Goal: Task Accomplishment & Management: Use online tool/utility

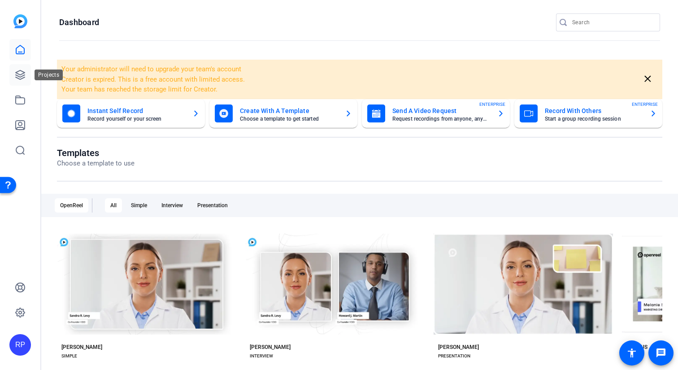
click at [22, 72] on icon at bounding box center [20, 74] width 9 height 9
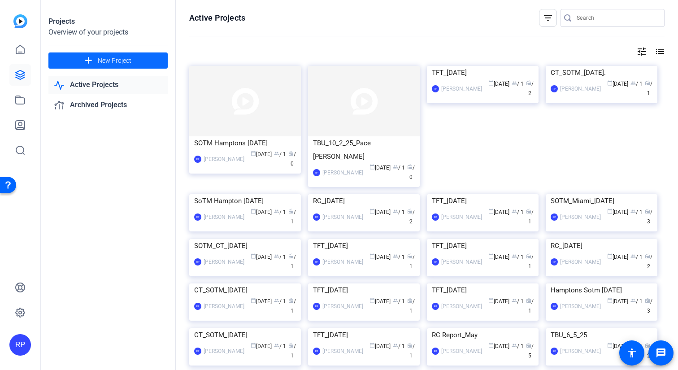
click at [126, 66] on span at bounding box center [107, 61] width 119 height 22
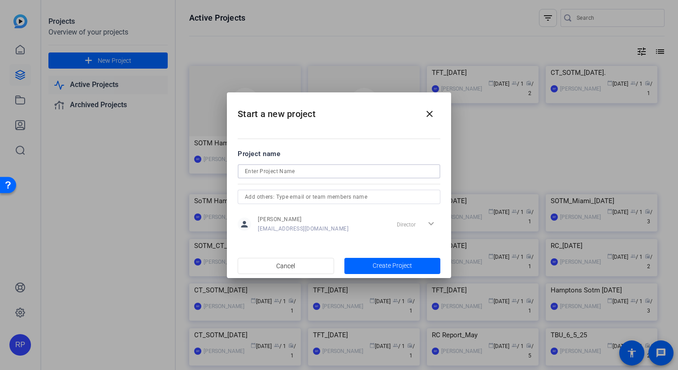
click at [321, 170] on input at bounding box center [339, 171] width 188 height 11
click at [302, 173] on input "TFT_[DATE]" at bounding box center [339, 171] width 188 height 11
type input "TFT_[DATE]"
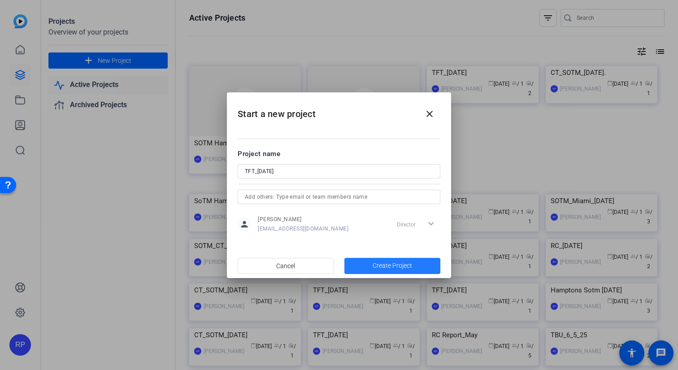
click at [385, 268] on span "Create Project" at bounding box center [392, 265] width 39 height 9
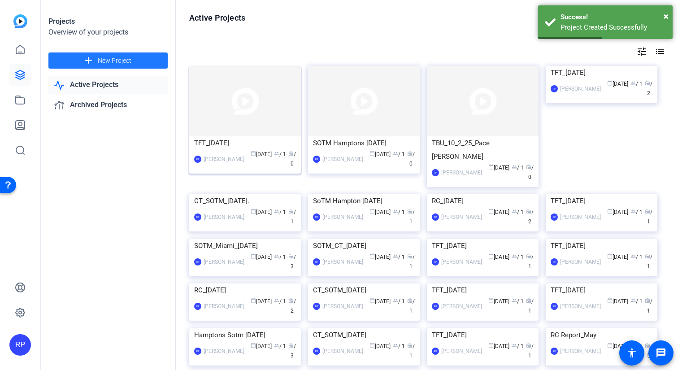
click at [234, 121] on img at bounding box center [245, 101] width 112 height 70
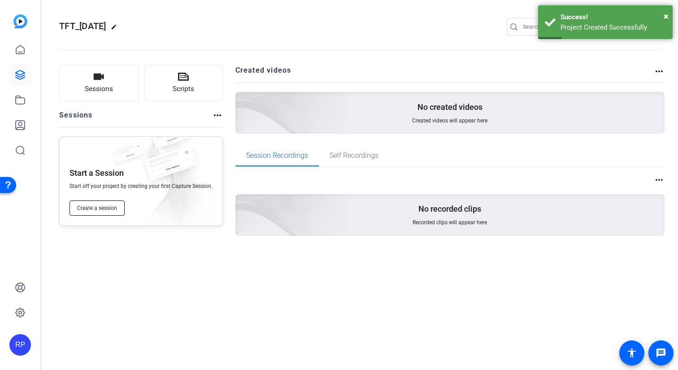
click at [100, 202] on button "Create a session" at bounding box center [97, 207] width 55 height 15
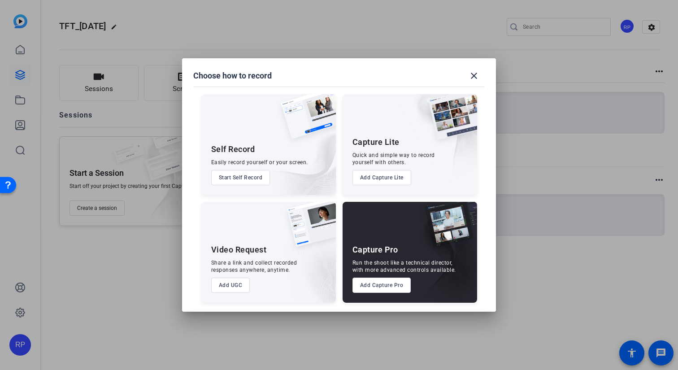
click at [395, 288] on button "Add Capture Pro" at bounding box center [381, 285] width 59 height 15
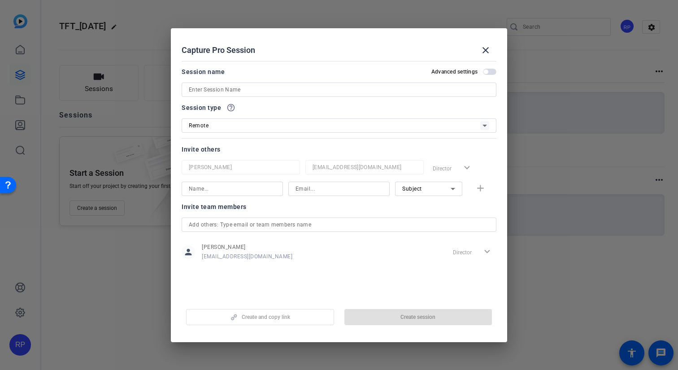
click at [242, 90] on input at bounding box center [339, 89] width 300 height 11
paste input "TFT_[DATE]"
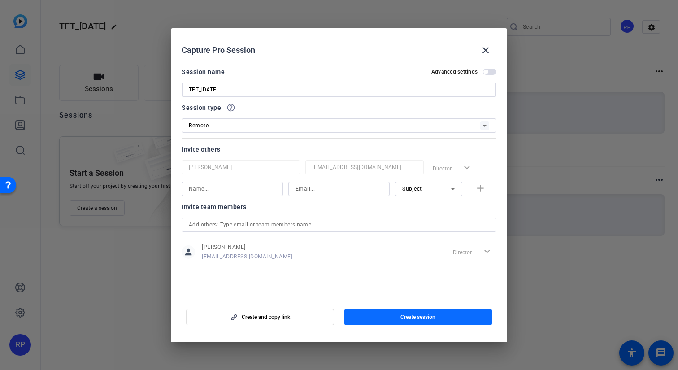
type input "TFT_[DATE]"
click at [439, 315] on span "button" at bounding box center [418, 317] width 148 height 22
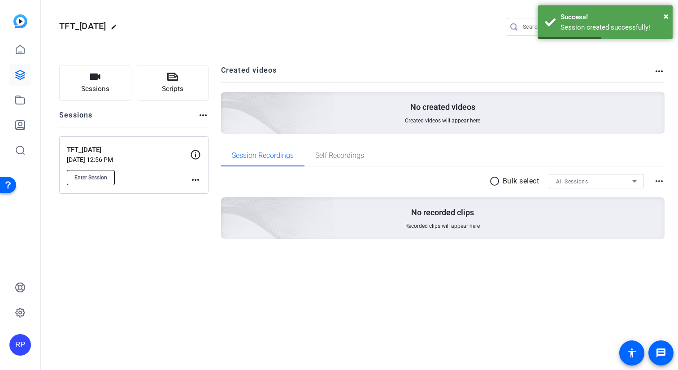
click at [91, 174] on span "Enter Session" at bounding box center [90, 177] width 33 height 7
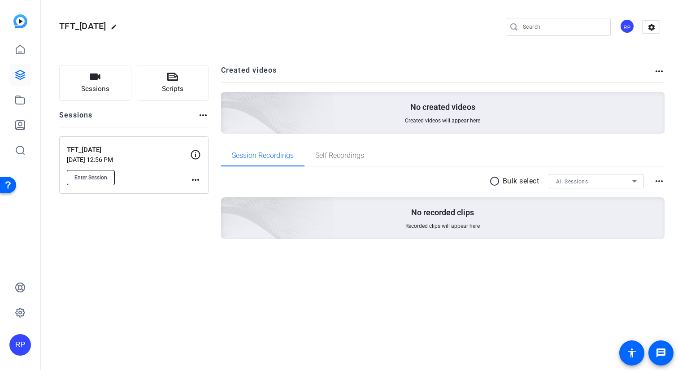
click at [102, 178] on span "Enter Session" at bounding box center [90, 177] width 33 height 7
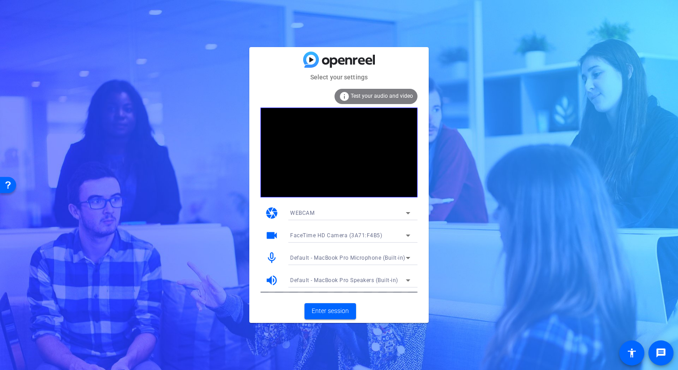
click at [336, 310] on mat-card-actions "Enter session" at bounding box center [338, 311] width 179 height 23
click at [336, 310] on span "Enter session" at bounding box center [330, 310] width 37 height 9
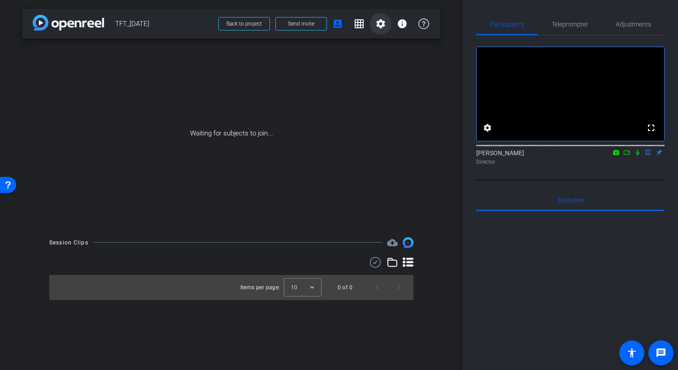
click at [380, 26] on mat-icon "settings" at bounding box center [380, 23] width 11 height 11
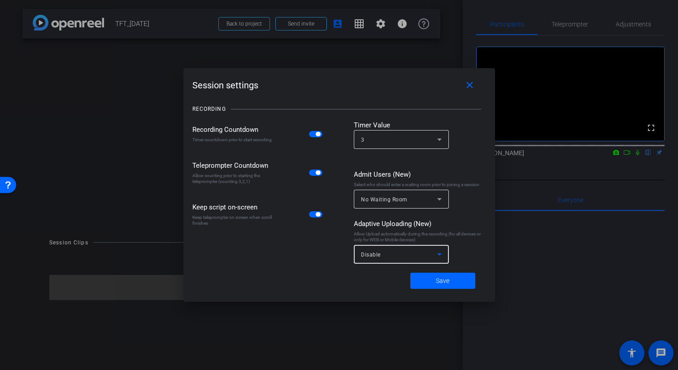
click at [391, 258] on div "Disable" at bounding box center [399, 254] width 76 height 11
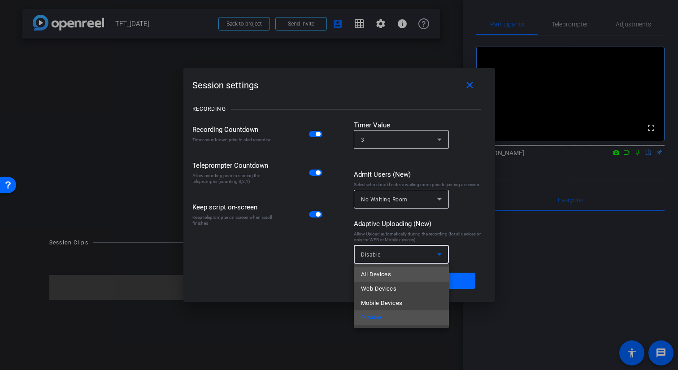
click at [389, 276] on span "All Devices" at bounding box center [376, 274] width 30 height 11
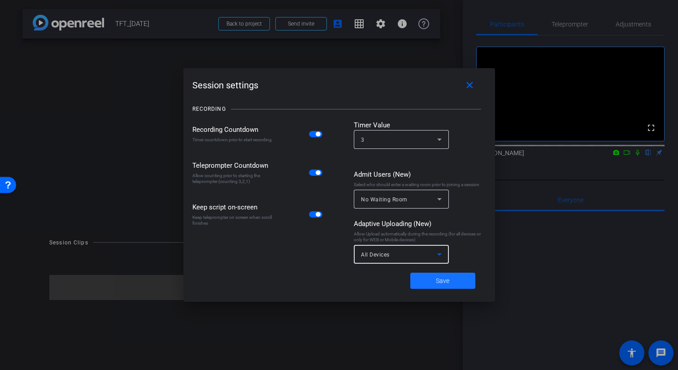
click at [435, 282] on span at bounding box center [442, 281] width 65 height 22
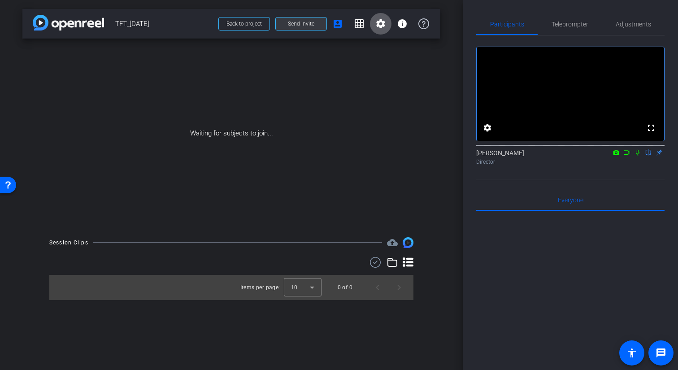
click at [297, 20] on span "Send invite" at bounding box center [301, 23] width 26 height 7
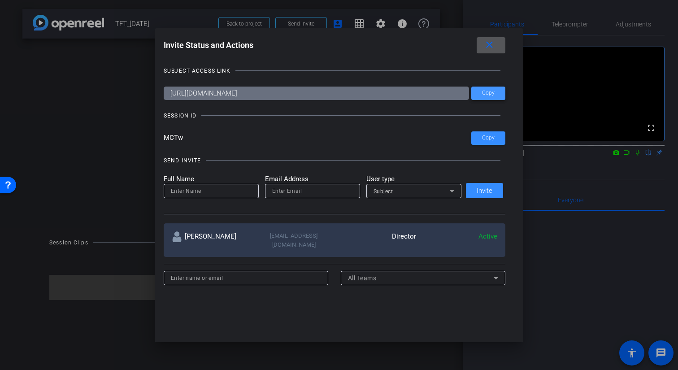
click at [484, 96] on span "Copy" at bounding box center [488, 93] width 13 height 7
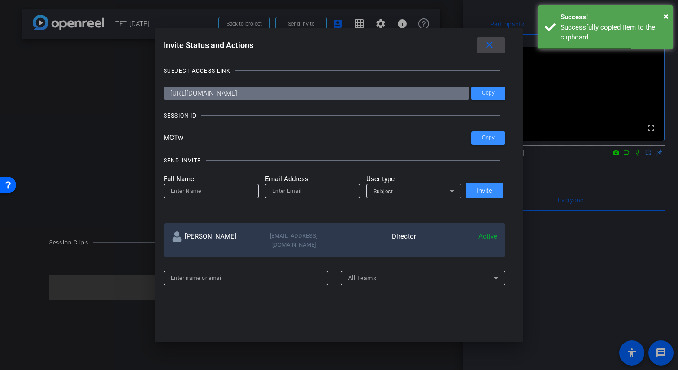
click at [490, 45] on mat-icon "close" at bounding box center [489, 44] width 11 height 11
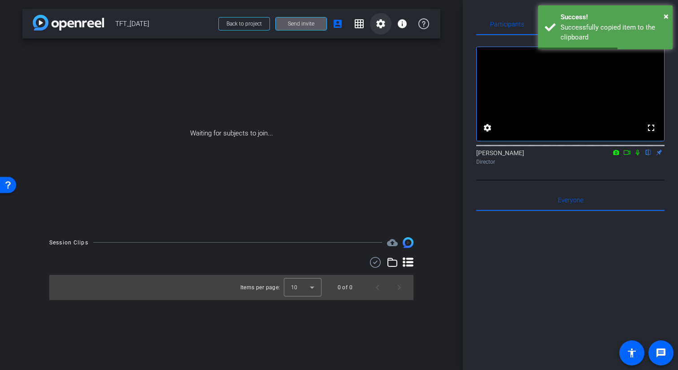
click at [382, 26] on mat-icon "settings" at bounding box center [380, 23] width 11 height 11
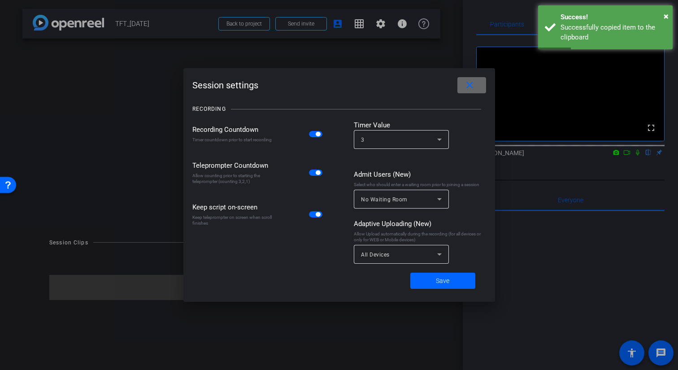
click at [468, 88] on mat-icon "close" at bounding box center [469, 85] width 11 height 11
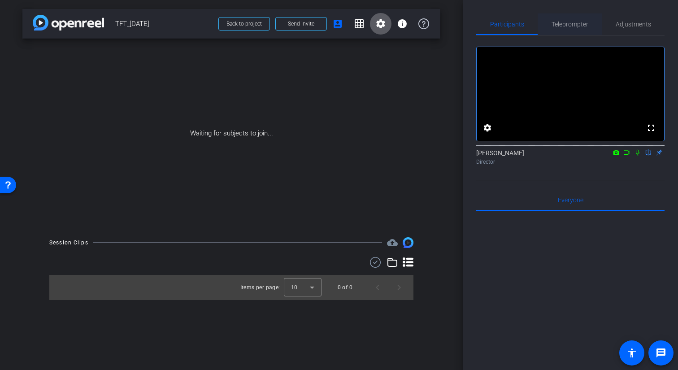
click at [569, 26] on span "Teleprompter" at bounding box center [570, 24] width 37 height 6
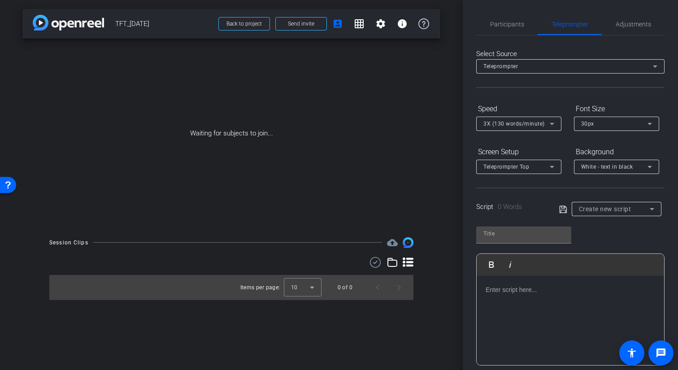
click at [528, 288] on p at bounding box center [570, 290] width 169 height 10
click at [580, 209] on span "Create new script" at bounding box center [605, 208] width 52 height 7
click at [564, 210] on div at bounding box center [339, 185] width 678 height 370
click at [564, 210] on icon at bounding box center [563, 209] width 8 height 11
click at [511, 294] on p at bounding box center [570, 290] width 169 height 10
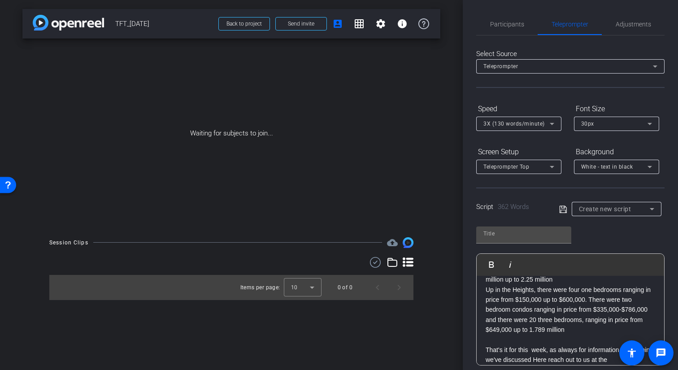
scroll to position [420, 0]
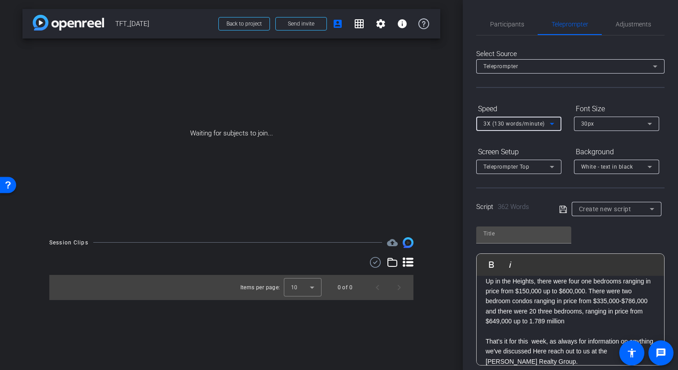
click at [529, 122] on span "3X (130 words/minute)" at bounding box center [513, 124] width 61 height 6
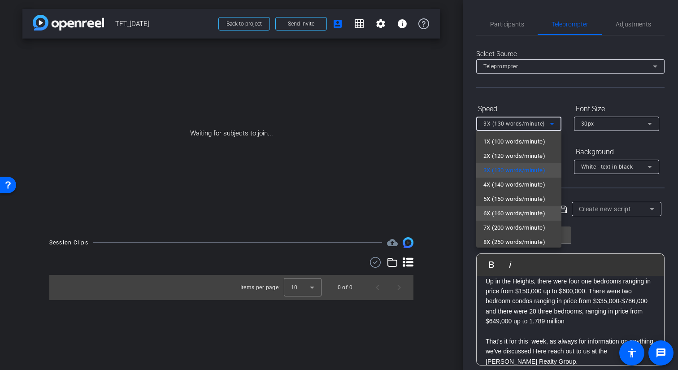
click at [499, 210] on span "6X (160 words/minute)" at bounding box center [514, 213] width 62 height 11
type input "Default title 8620"
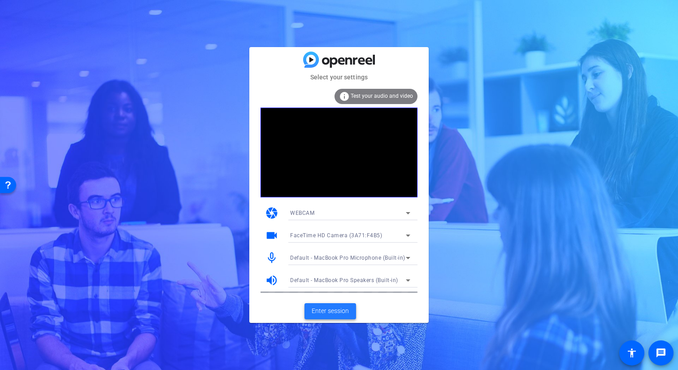
click at [330, 307] on span "Enter session" at bounding box center [330, 310] width 37 height 9
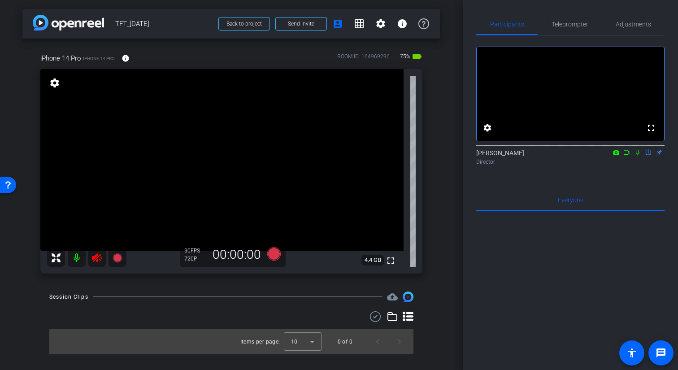
click at [101, 256] on icon at bounding box center [96, 257] width 11 height 11
click at [639, 25] on span "Adjustments" at bounding box center [633, 24] width 35 height 6
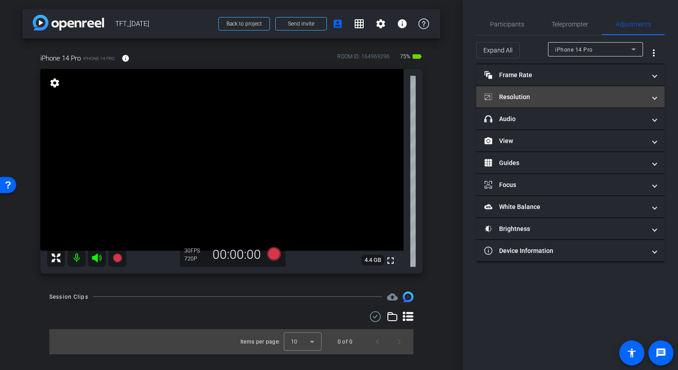
click at [557, 97] on mat-panel-title "Resolution" at bounding box center [564, 96] width 161 height 9
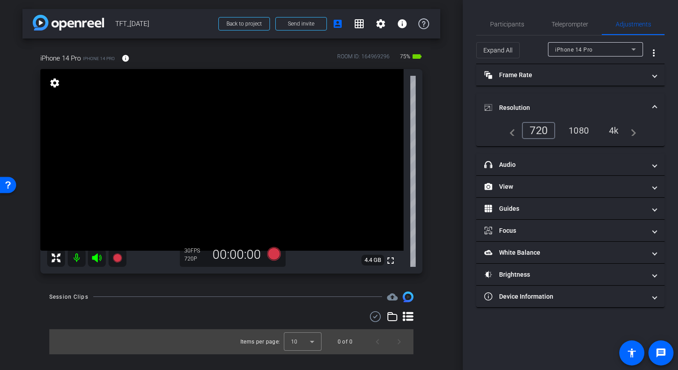
click at [586, 131] on div "1080" at bounding box center [579, 130] width 34 height 15
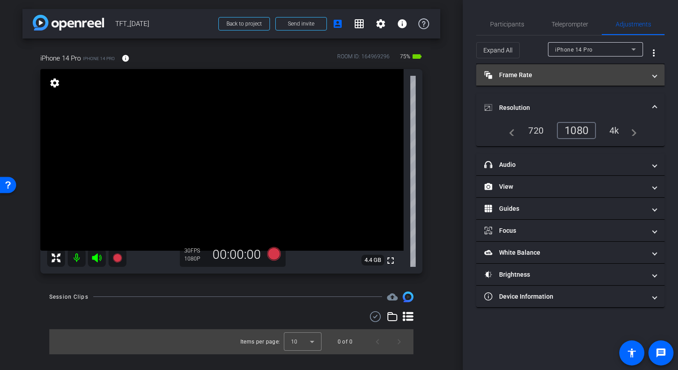
click at [561, 75] on mat-panel-title "Frame Rate Frame Rate" at bounding box center [564, 74] width 161 height 9
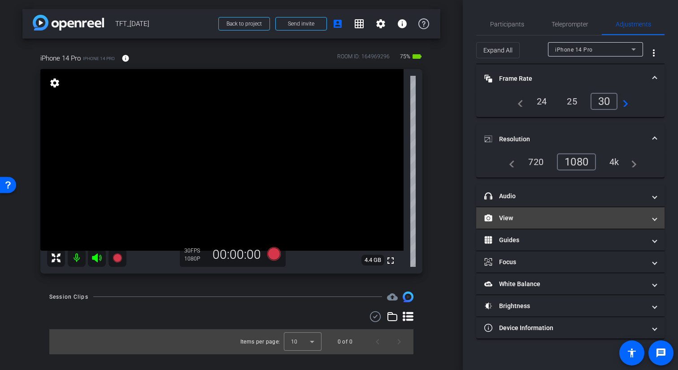
click at [530, 215] on mat-panel-title "View" at bounding box center [564, 217] width 161 height 9
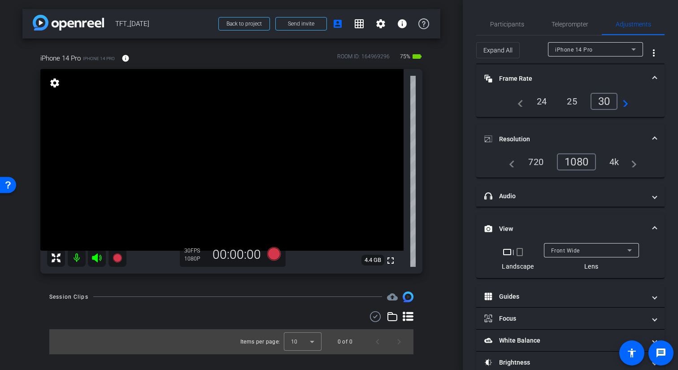
click at [521, 254] on mat-icon "crop_portrait" at bounding box center [519, 252] width 11 height 11
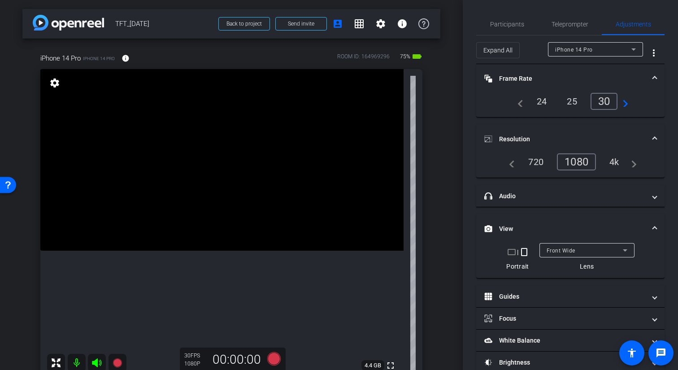
scroll to position [39, 0]
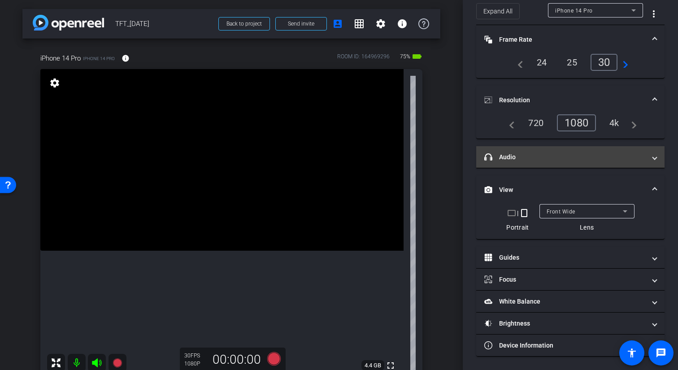
click at [530, 157] on mat-panel-title "headphone icon Audio" at bounding box center [564, 156] width 161 height 9
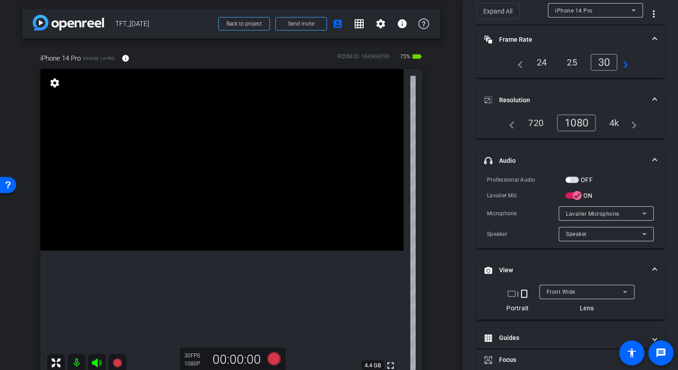
scroll to position [0, 0]
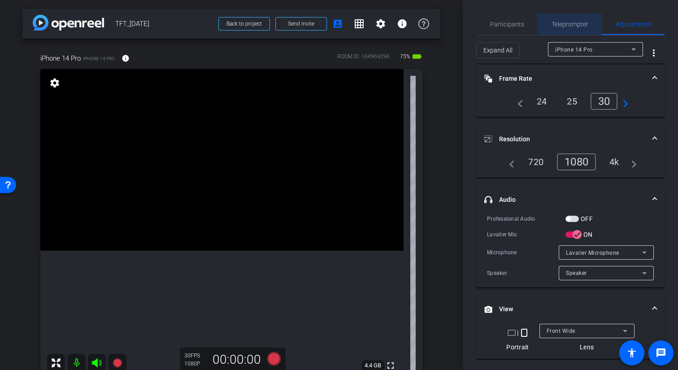
click at [575, 24] on span "Teleprompter" at bounding box center [570, 24] width 37 height 6
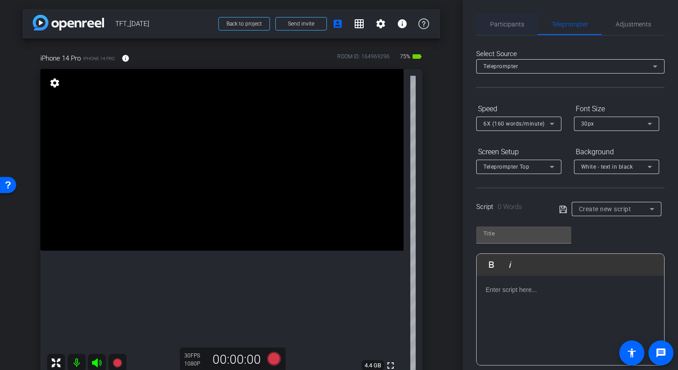
click at [515, 22] on span "Participants" at bounding box center [507, 24] width 34 height 6
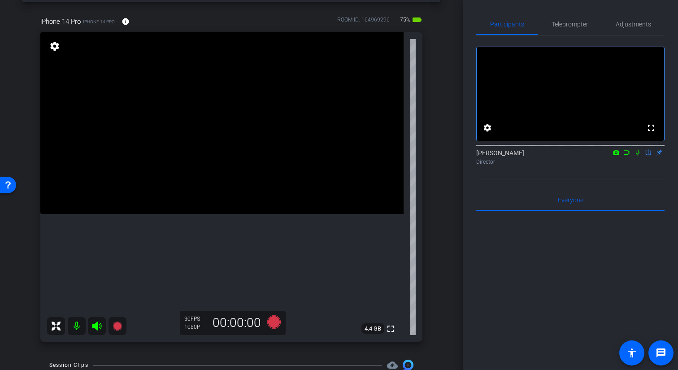
scroll to position [38, 0]
click at [648, 23] on span "Adjustments" at bounding box center [633, 24] width 35 height 6
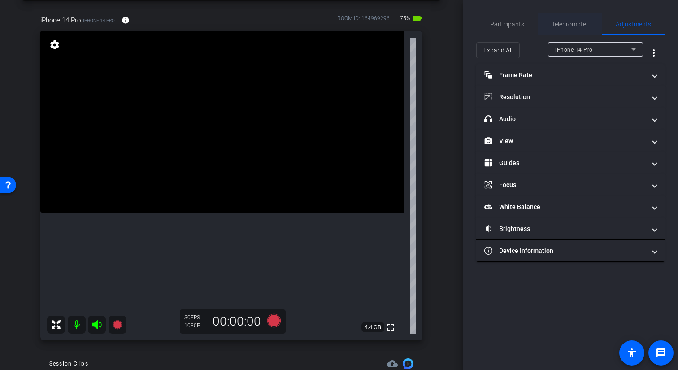
click at [560, 16] on span "Teleprompter" at bounding box center [570, 24] width 37 height 22
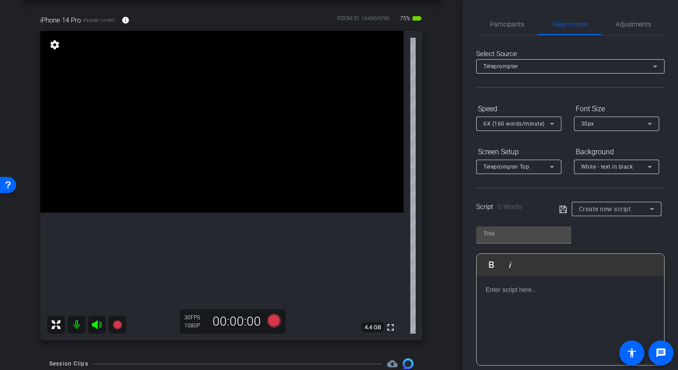
scroll to position [120, 0]
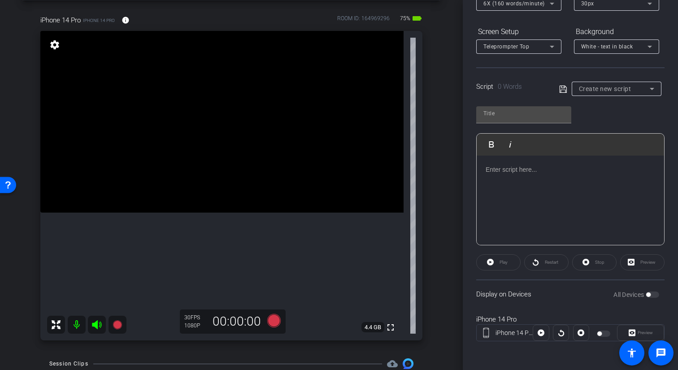
click at [603, 333] on div at bounding box center [604, 333] width 15 height 6
click at [550, 194] on div at bounding box center [570, 201] width 187 height 90
click at [507, 191] on div at bounding box center [570, 201] width 187 height 90
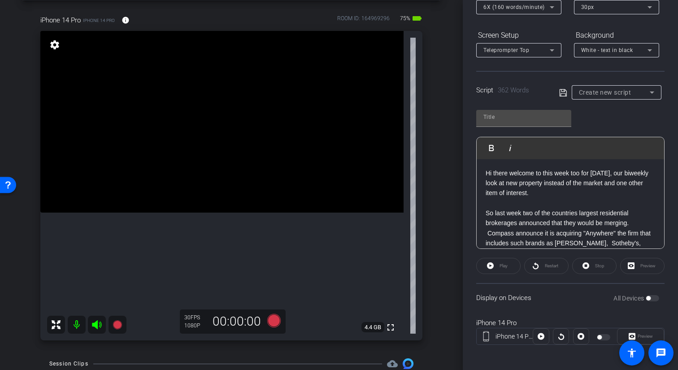
scroll to position [120, 0]
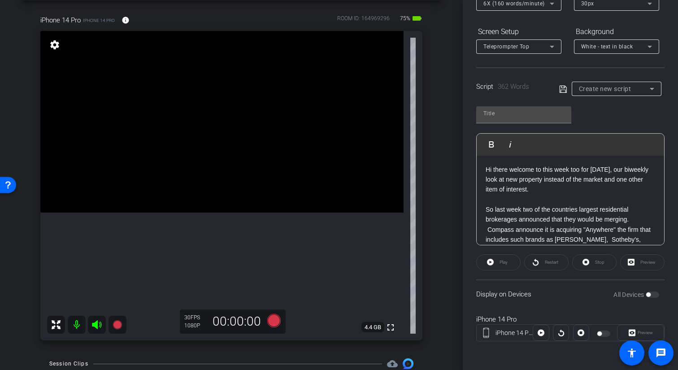
click at [606, 335] on div at bounding box center [604, 333] width 15 height 6
click at [602, 335] on div at bounding box center [604, 333] width 15 height 6
click at [642, 260] on div "Preview" at bounding box center [642, 262] width 44 height 16
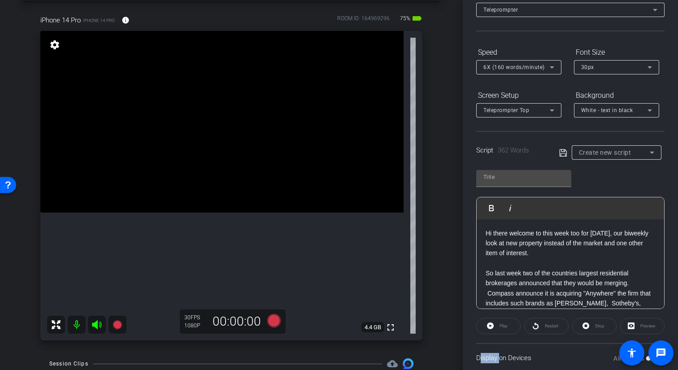
scroll to position [57, 0]
click at [524, 63] on div "6X (160 words/minute)" at bounding box center [516, 66] width 66 height 11
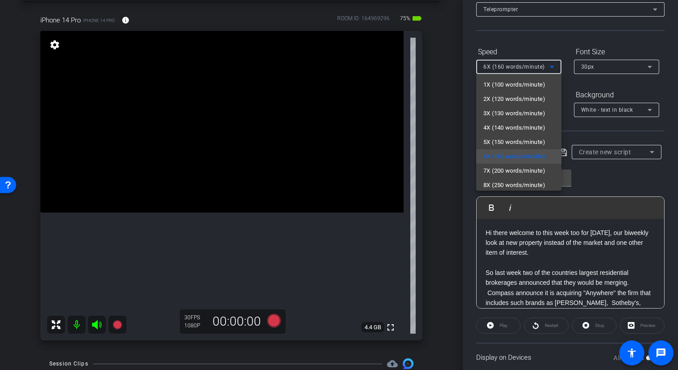
click at [524, 57] on div at bounding box center [339, 185] width 678 height 370
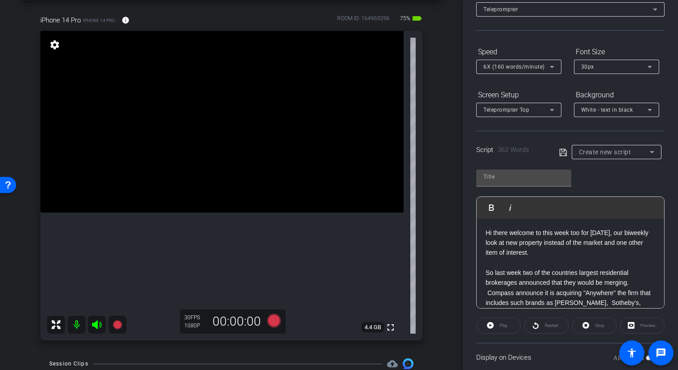
click at [582, 152] on span "Create new script" at bounding box center [605, 151] width 52 height 7
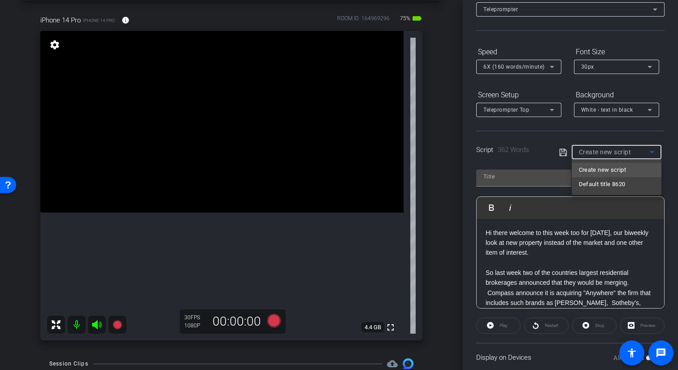
click at [563, 155] on div at bounding box center [339, 185] width 678 height 370
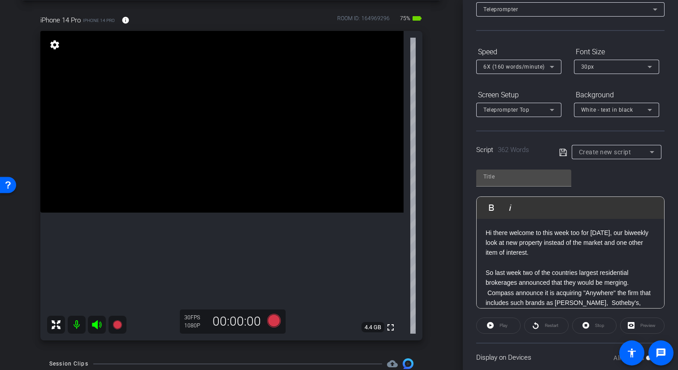
click at [563, 155] on icon at bounding box center [563, 152] width 8 height 11
type input "Default title 3181"
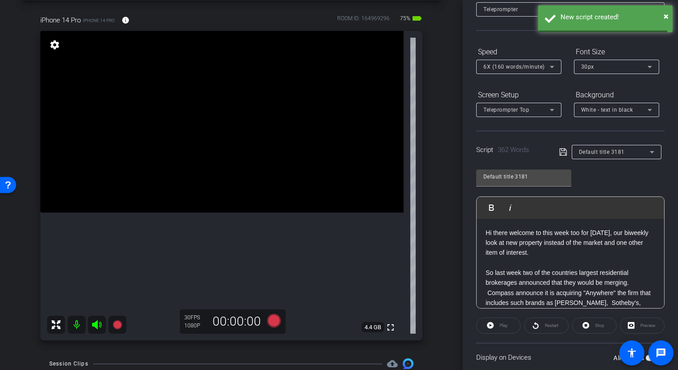
scroll to position [120, 0]
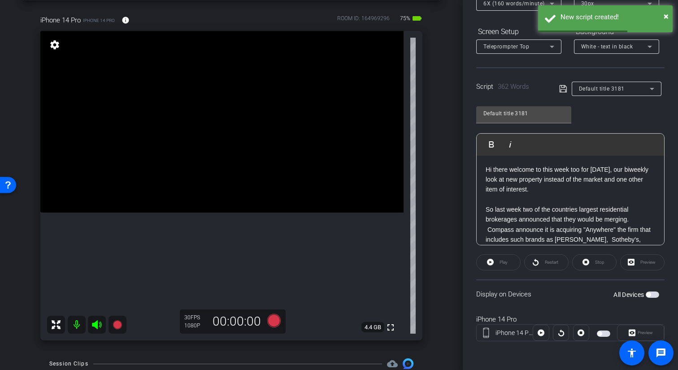
click at [653, 297] on span "button" at bounding box center [652, 294] width 13 height 6
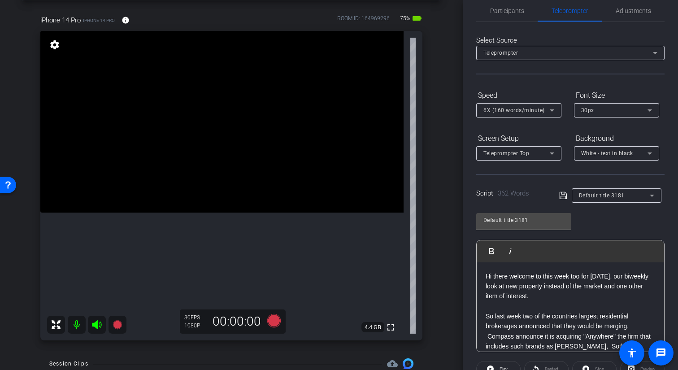
scroll to position [0, 0]
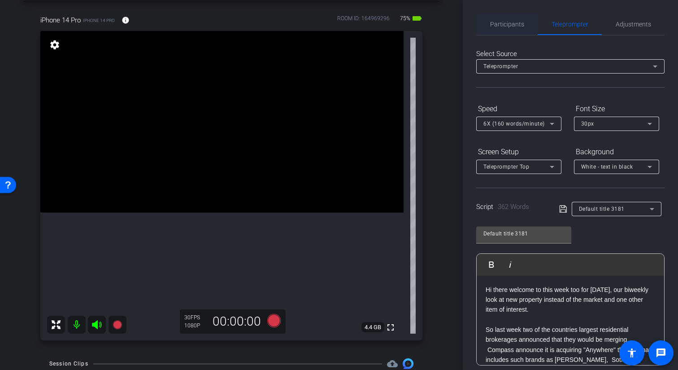
click at [515, 26] on span "Participants" at bounding box center [507, 24] width 34 height 6
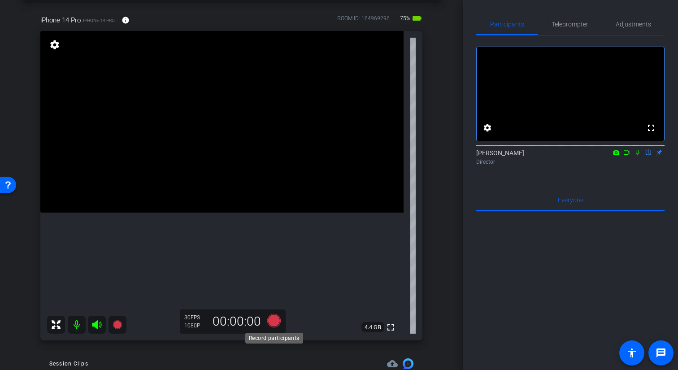
click at [274, 322] on icon at bounding box center [273, 320] width 13 height 13
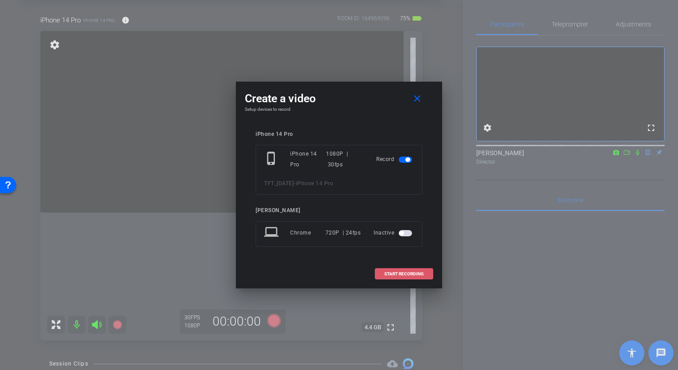
click at [412, 272] on span "START RECORDING" at bounding box center [403, 274] width 39 height 4
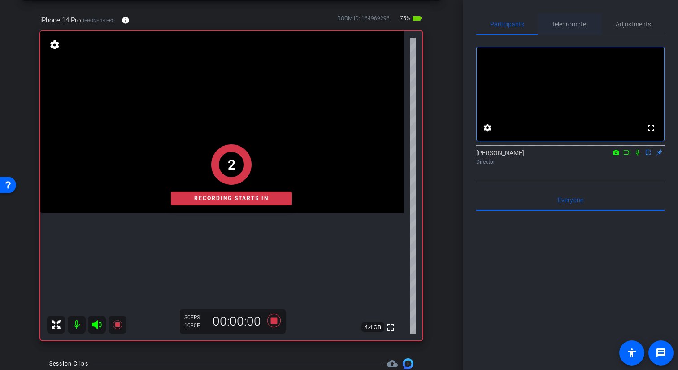
click at [571, 27] on span "Teleprompter" at bounding box center [570, 24] width 37 height 6
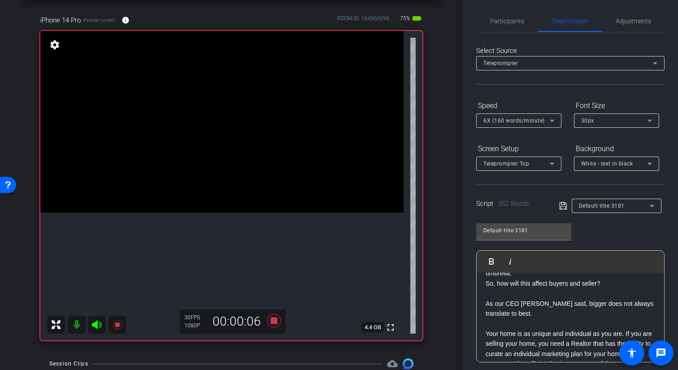
scroll to position [120, 0]
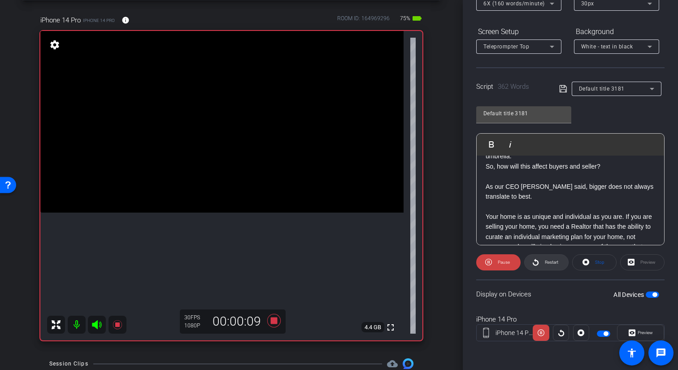
click at [558, 265] on span "Restart" at bounding box center [551, 262] width 16 height 13
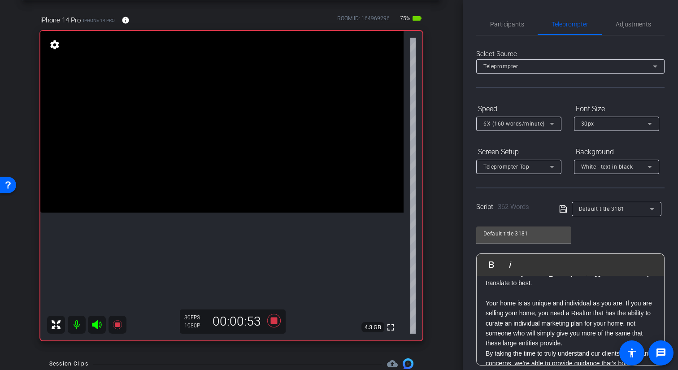
scroll to position [154, 0]
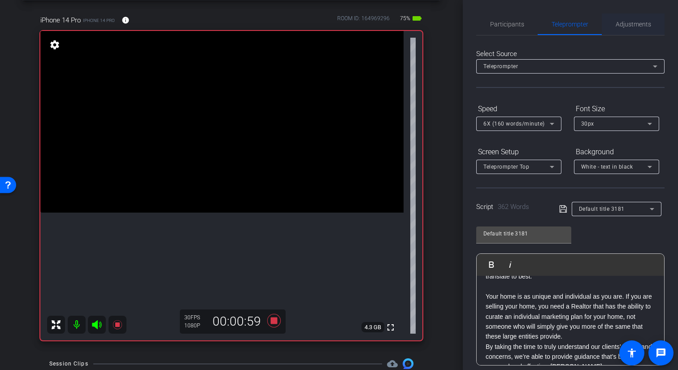
click at [614, 30] on div "Adjustments" at bounding box center [633, 24] width 63 height 22
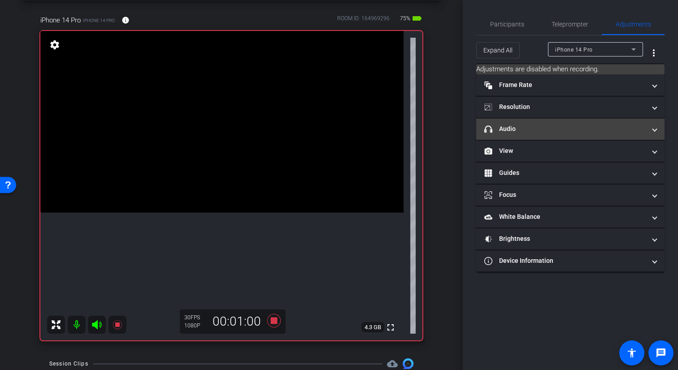
click at [544, 135] on mat-expansion-panel-header "headphone icon Audio" at bounding box center [570, 129] width 188 height 22
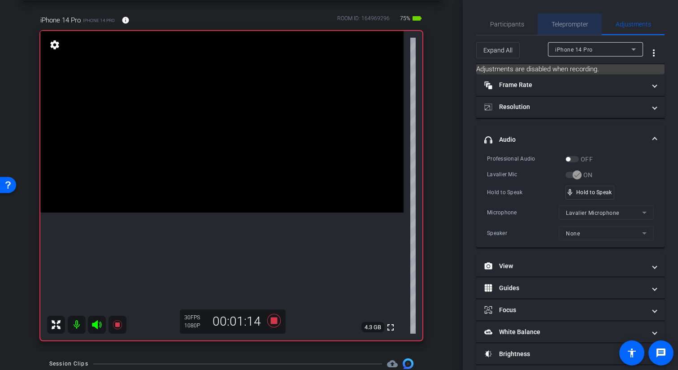
click at [563, 19] on span "Teleprompter" at bounding box center [570, 24] width 37 height 22
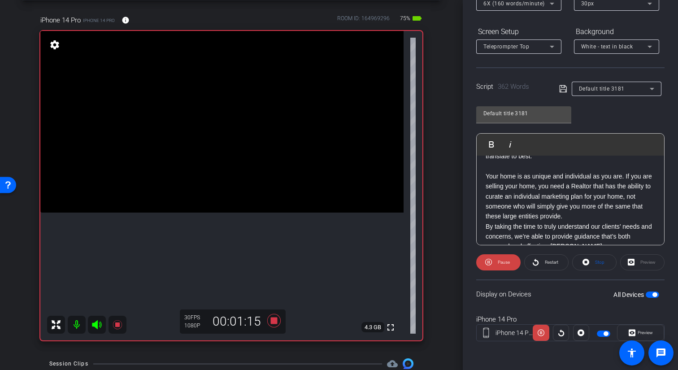
scroll to position [0, 0]
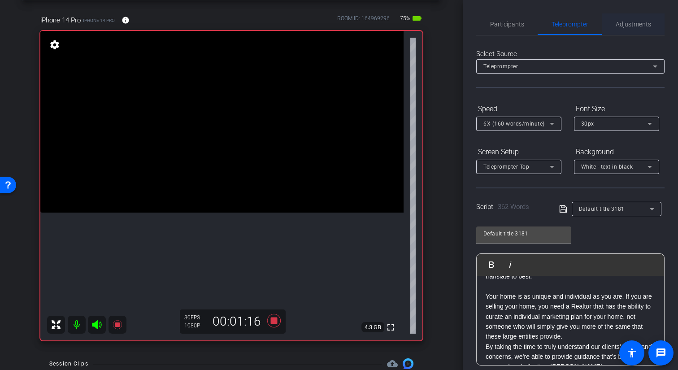
click at [628, 30] on span "Adjustments" at bounding box center [633, 24] width 35 height 22
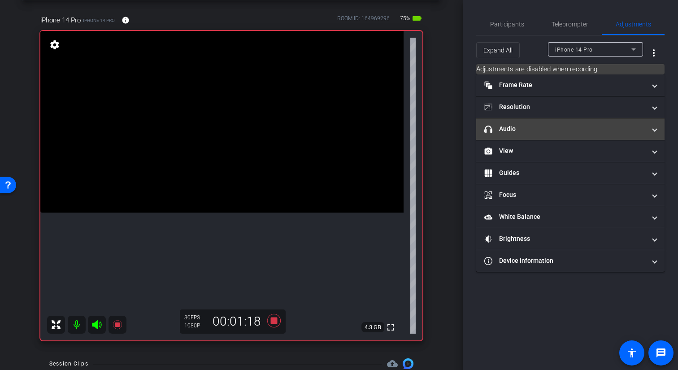
click at [539, 132] on mat-panel-title "headphone icon Audio" at bounding box center [564, 128] width 161 height 9
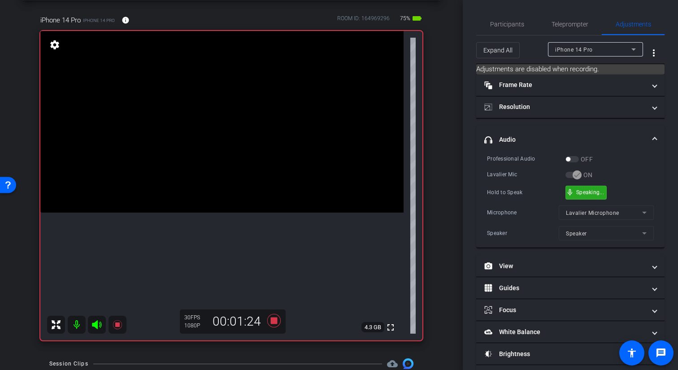
click at [575, 187] on div "mic_none Speaking..." at bounding box center [586, 192] width 40 height 13
click at [556, 30] on span "Teleprompter" at bounding box center [570, 24] width 37 height 22
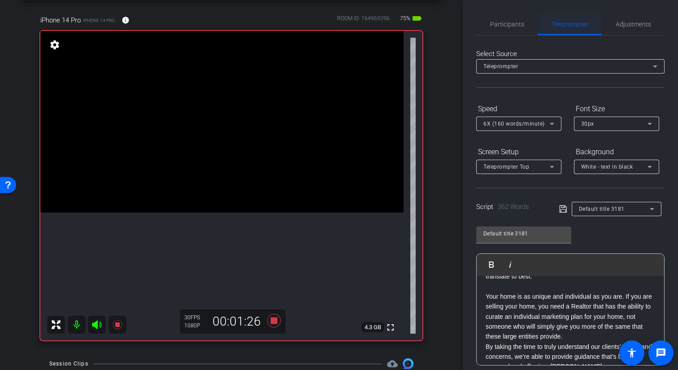
scroll to position [120, 0]
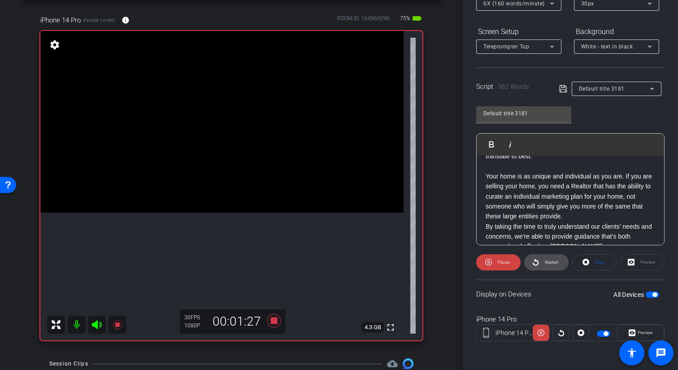
click at [550, 263] on span "Restart" at bounding box center [551, 262] width 13 height 5
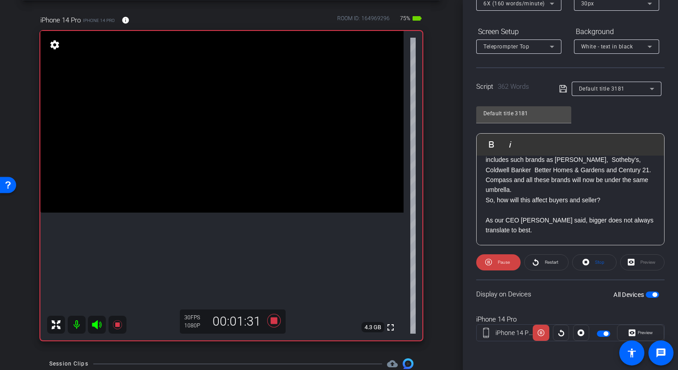
scroll to position [0, 0]
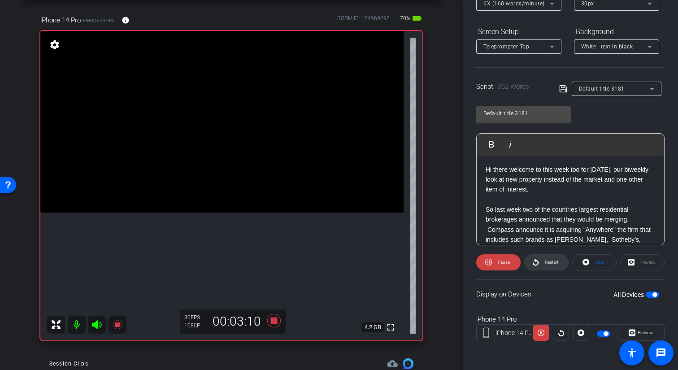
click at [545, 261] on span "Restart" at bounding box center [551, 262] width 13 height 5
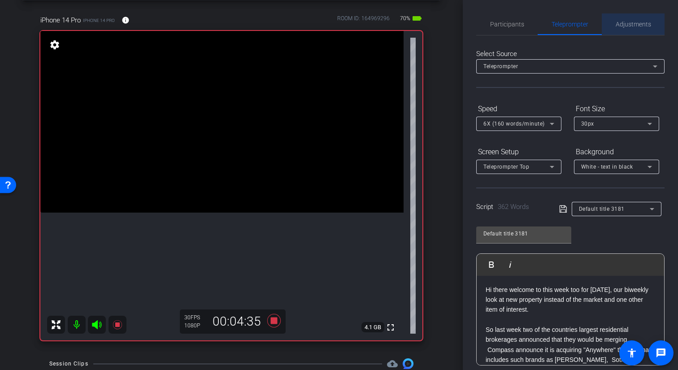
click at [634, 28] on span "Adjustments" at bounding box center [633, 24] width 35 height 22
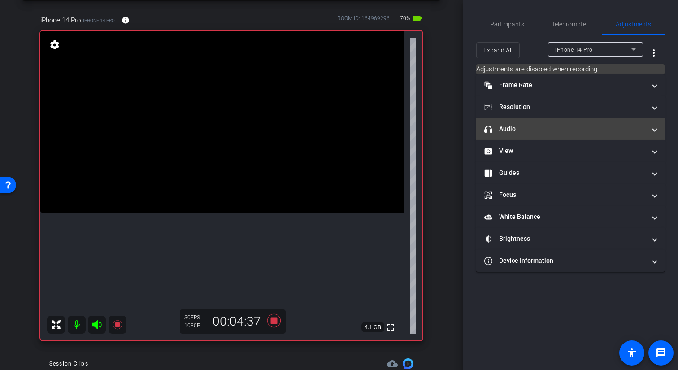
click at [530, 131] on mat-panel-title "headphone icon Audio" at bounding box center [564, 128] width 161 height 9
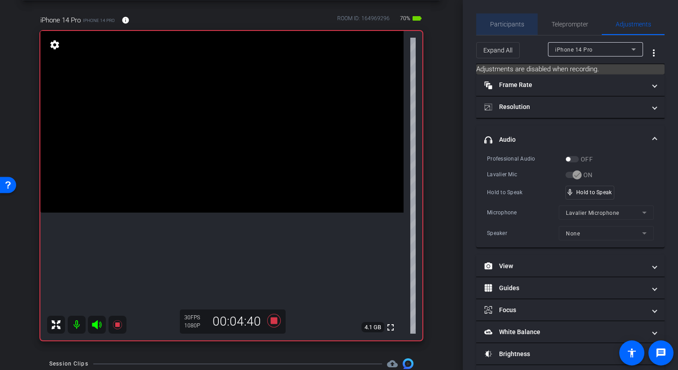
click at [514, 23] on span "Participants" at bounding box center [507, 24] width 34 height 6
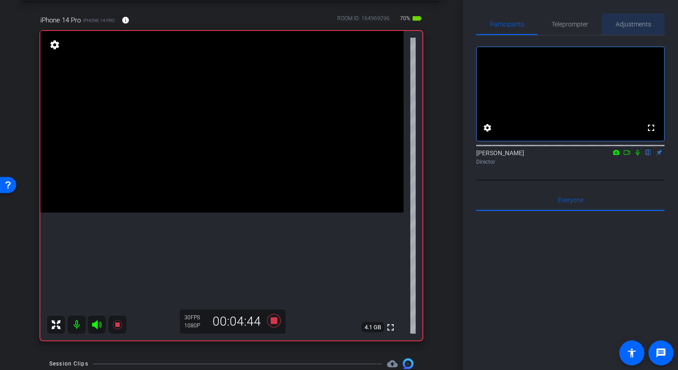
click at [630, 26] on span "Adjustments" at bounding box center [633, 24] width 35 height 6
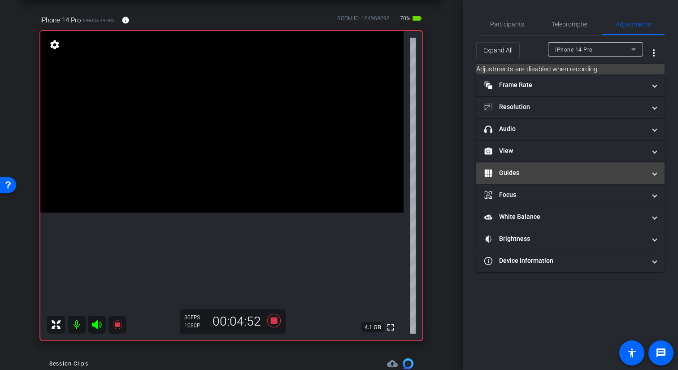
click at [536, 170] on mat-panel-title "Guides" at bounding box center [564, 172] width 161 height 9
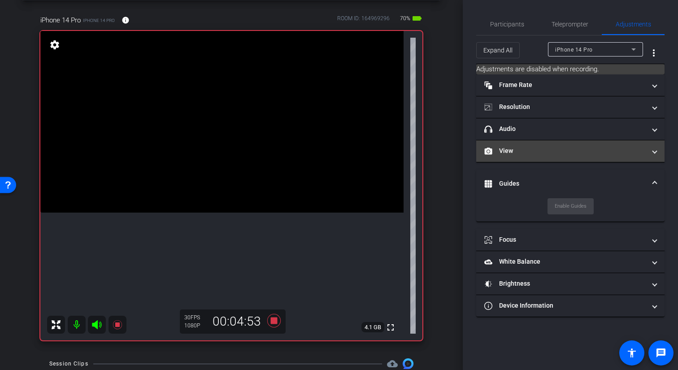
click at [540, 154] on mat-panel-title "View" at bounding box center [564, 150] width 161 height 9
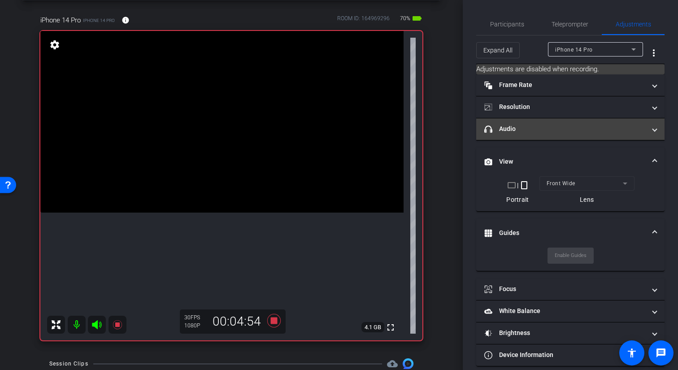
click at [540, 130] on mat-panel-title "headphone icon Audio" at bounding box center [564, 128] width 161 height 9
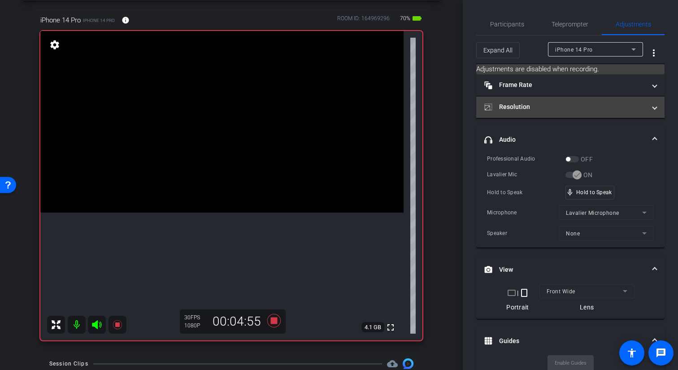
click at [539, 115] on mat-expansion-panel-header "Resolution" at bounding box center [570, 107] width 188 height 22
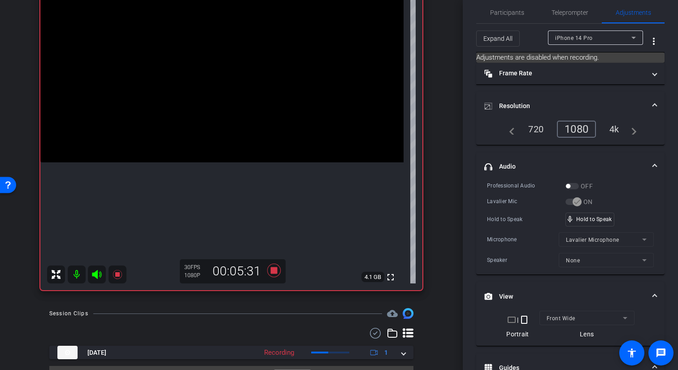
scroll to position [84, 0]
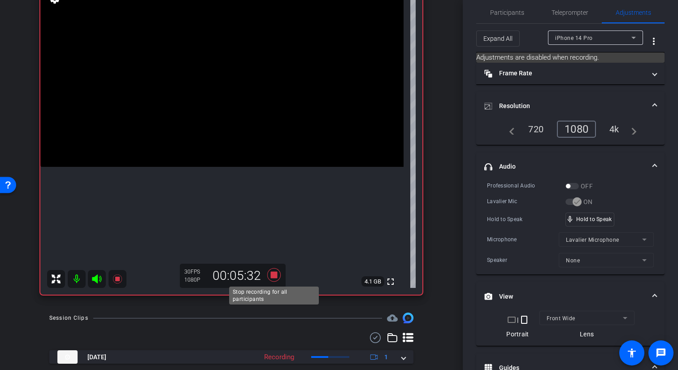
click at [275, 277] on icon at bounding box center [273, 274] width 13 height 13
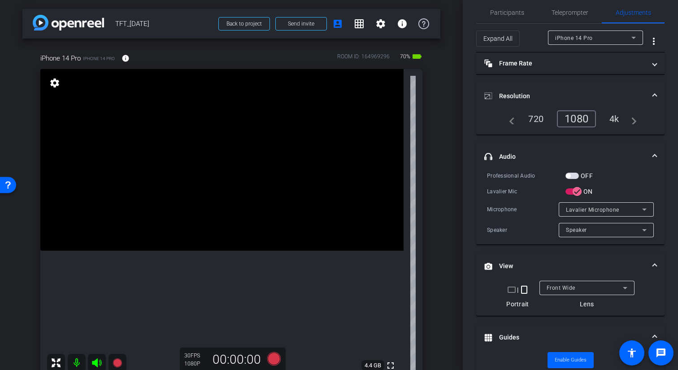
scroll to position [0, 0]
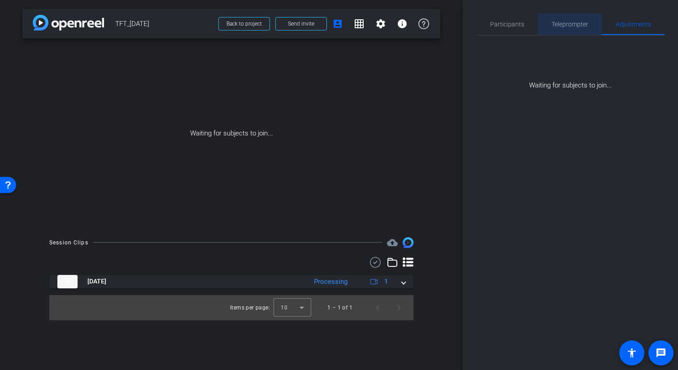
click at [561, 22] on span "Teleprompter" at bounding box center [570, 24] width 37 height 6
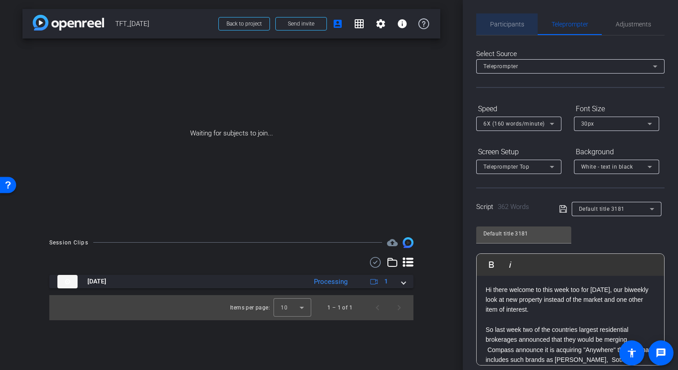
click at [522, 26] on span "Participants" at bounding box center [507, 24] width 34 height 6
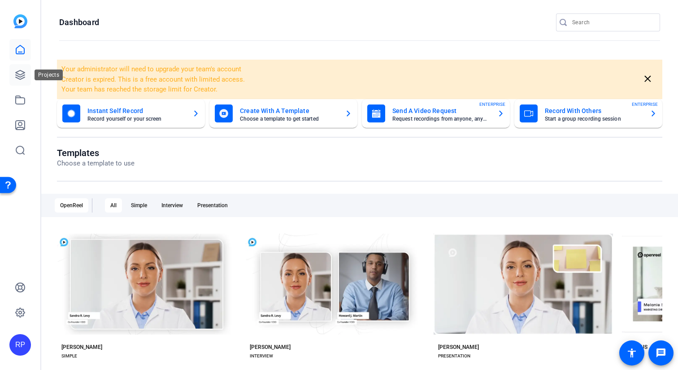
click at [19, 72] on icon at bounding box center [20, 75] width 11 height 11
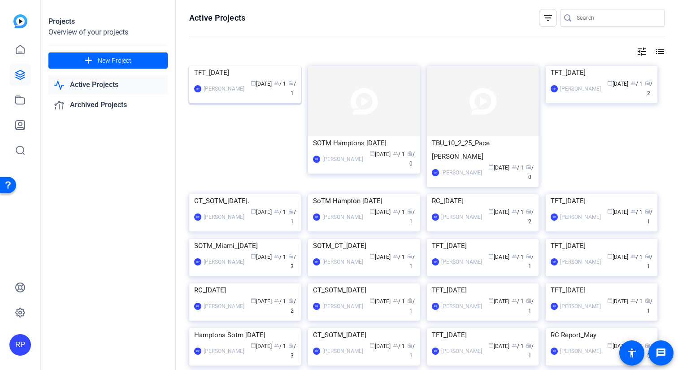
click at [231, 66] on img at bounding box center [245, 66] width 112 height 0
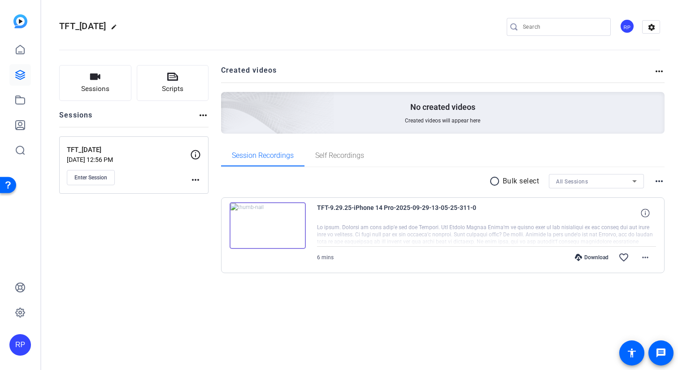
click at [580, 257] on icon at bounding box center [578, 257] width 7 height 7
